Goal: Information Seeking & Learning: Understand process/instructions

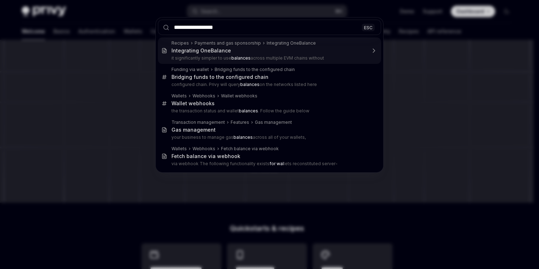
type input "**********"
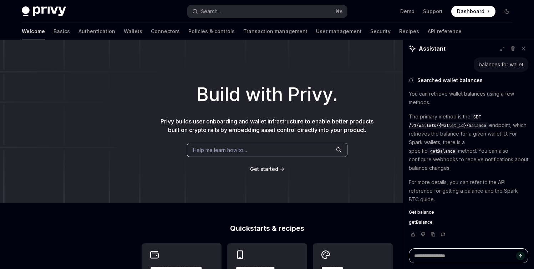
type textarea "*"
click at [455, 148] on span "getBalance" at bounding box center [442, 151] width 25 height 6
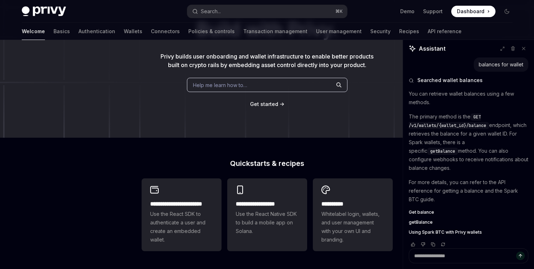
click at [426, 209] on span "Get balance" at bounding box center [421, 212] width 25 height 6
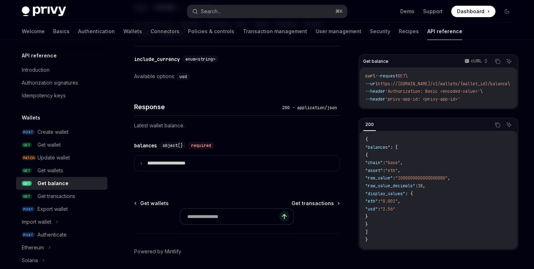
scroll to position [438, 0]
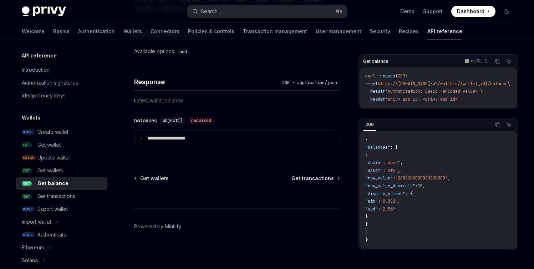
click at [398, 148] on span ": [" at bounding box center [393, 147] width 7 height 6
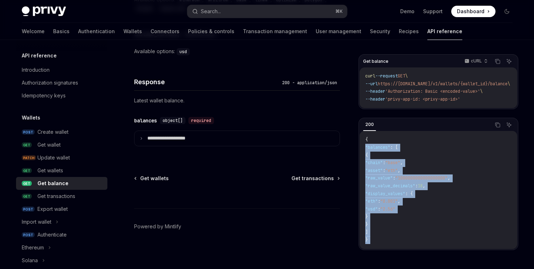
drag, startPoint x: 403, startPoint y: 148, endPoint x: 419, endPoint y: 245, distance: 98.3
click at [419, 244] on code "{ "balances" : [ { "chain" : "base" , "asset" : "eth" , "raw_value" : "10000000…" at bounding box center [438, 190] width 146 height 108
click at [382, 248] on div "{ "balances" : [ { "chain" : "base" , "asset" : "eth" , "raw_value" : "10000000…" at bounding box center [438, 190] width 158 height 118
drag, startPoint x: 379, startPoint y: 247, endPoint x: 369, endPoint y: 138, distance: 109.3
click at [369, 138] on div "{ "balances" : [ { "chain" : "base" , "asset" : "eth" , "raw_value" : "10000000…" at bounding box center [438, 190] width 158 height 118
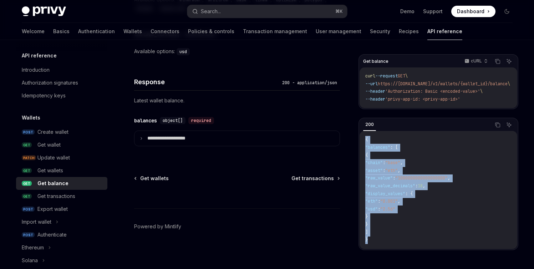
copy code "{ "balances" : [ { "chain" : "base" , "asset" : "eth" , "raw_value" : "10000000…"
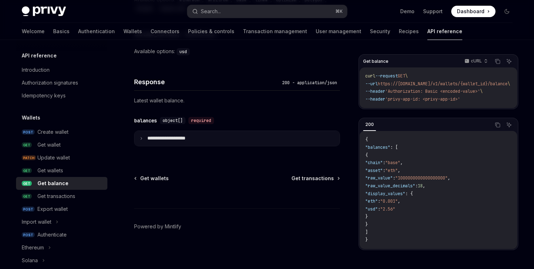
click at [149, 137] on p "**********" at bounding box center [172, 138] width 50 height 6
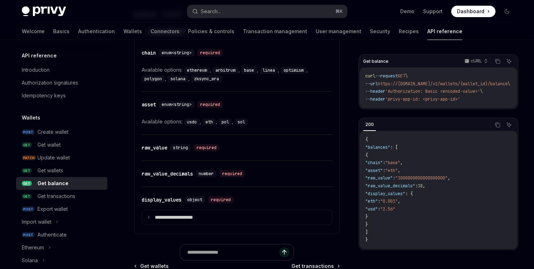
scroll to position [545, 0]
click at [166, 223] on summary "**********" at bounding box center [237, 217] width 190 height 15
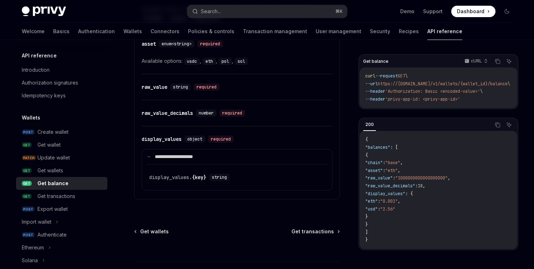
scroll to position [658, 0]
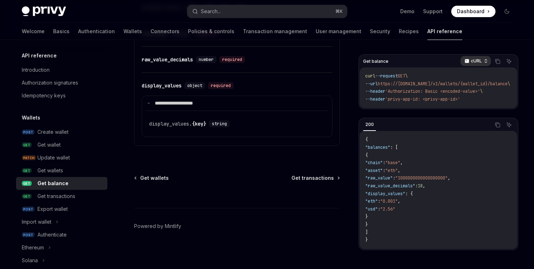
click at [472, 62] on p "cURL" at bounding box center [476, 61] width 11 height 6
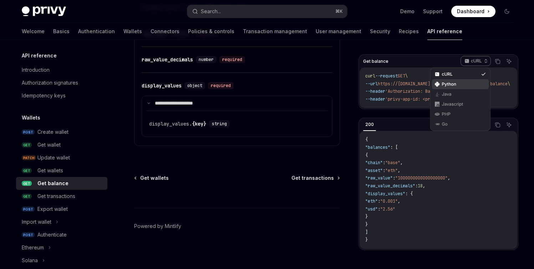
click at [453, 87] on div "Python" at bounding box center [460, 84] width 57 height 10
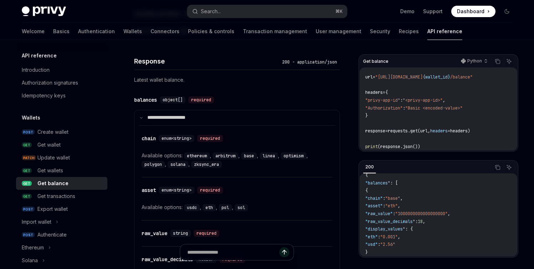
scroll to position [439, 0]
